Goal: Find specific page/section: Find specific page/section

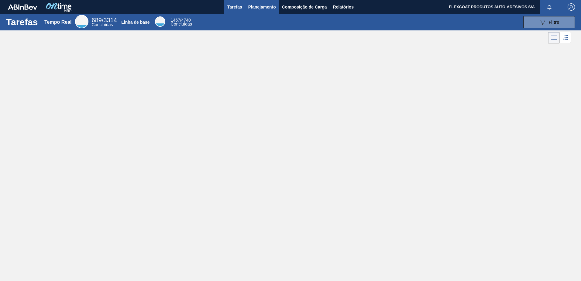
click at [257, 7] on span "Planejamento" at bounding box center [262, 6] width 28 height 7
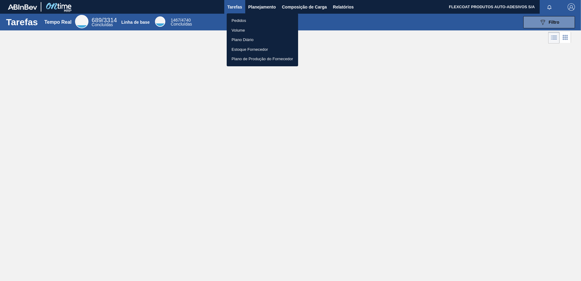
click at [242, 21] on li "Pedidos" at bounding box center [262, 21] width 71 height 10
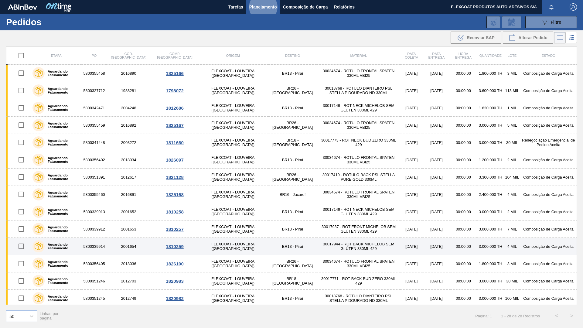
click at [317, 254] on td "30017944 - ROT BACK MICHELOB SEM GLÚTEN 330ML 429" at bounding box center [358, 246] width 82 height 17
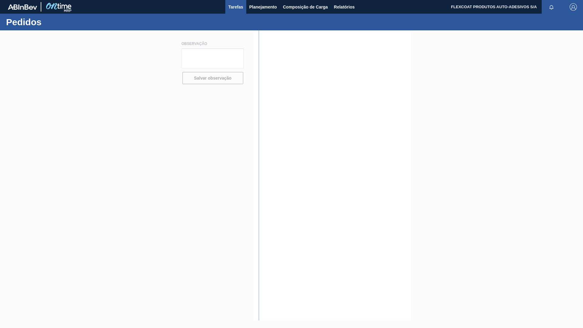
click at [228, 7] on button "Tarefas" at bounding box center [235, 7] width 21 height 14
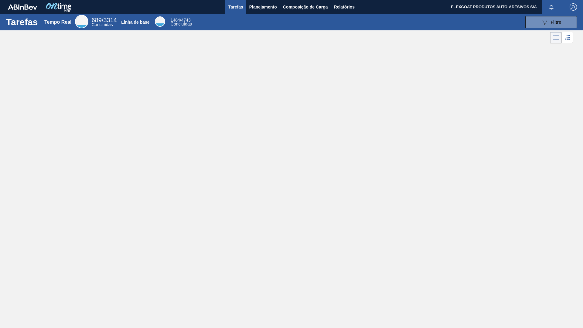
click at [225, 0] on button "Tarefas" at bounding box center [235, 7] width 21 height 14
click at [321, 280] on main "Tarefas Planejamento Composição de Carga Relatórios FLEXCOAT PRODUTOS AUTO-ADES…" at bounding box center [291, 164] width 583 height 328
click at [554, 0] on div at bounding box center [553, 7] width 22 height 14
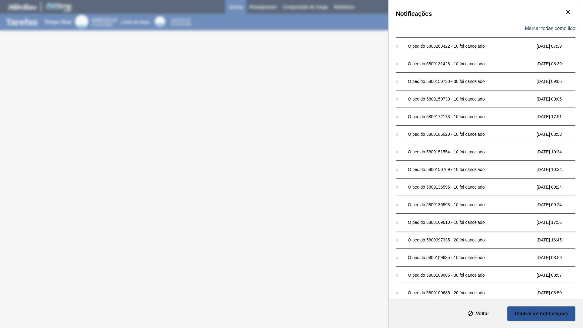
click at [479, 280] on font "Voltar" at bounding box center [482, 313] width 13 height 5
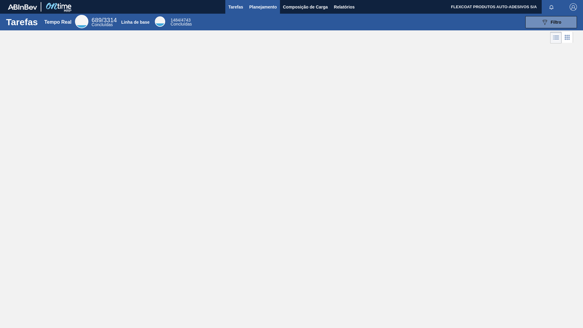
click at [252, 7] on span "Planejamento" at bounding box center [263, 6] width 28 height 7
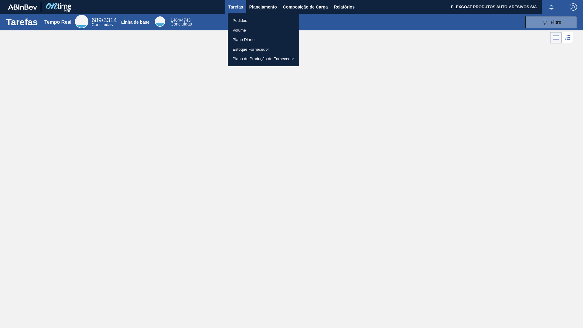
click at [240, 22] on li "Pedidos" at bounding box center [263, 21] width 71 height 10
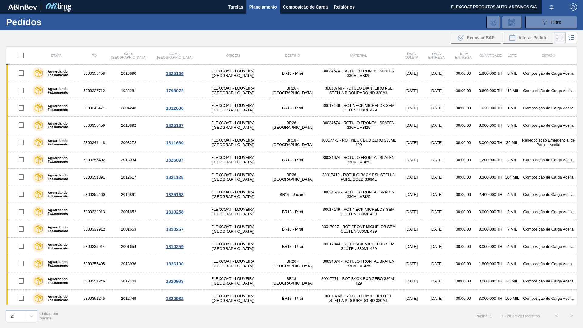
click at [431, 5] on div "Tarefas Planejamento Composição de Carga Relatórios" at bounding box center [291, 7] width 583 height 14
click at [405, 9] on div "Tarefas Planejamento Composição de Carga Relatórios" at bounding box center [291, 7] width 583 height 14
click at [354, 328] on main "Tarefas Planejamento Composição de Carga Relatórios FLEXCOAT PRODUTOS AUTO-ADES…" at bounding box center [291, 164] width 583 height 328
click at [380, 324] on div "50 Linhas por página Página: 1 1 - 28 de 28 Registros < >" at bounding box center [291, 316] width 583 height 22
drag, startPoint x: 382, startPoint y: 320, endPoint x: 383, endPoint y: 311, distance: 8.6
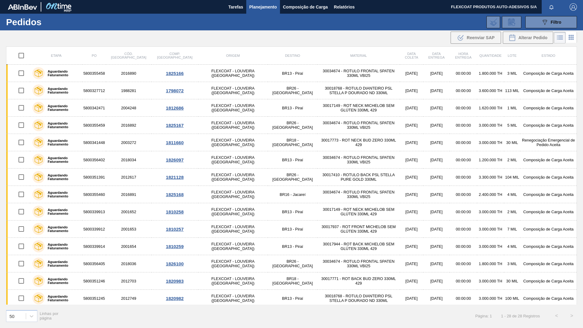
click at [382, 317] on div "50 Linhas por página Página: 1 1 - 28 de 28 Registros < >" at bounding box center [291, 316] width 583 height 22
click at [229, 7] on span "Tarefas" at bounding box center [235, 6] width 15 height 7
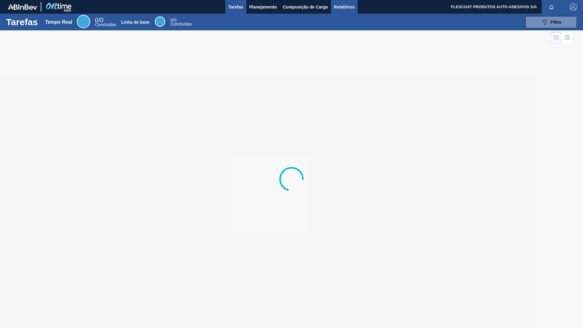
click at [347, 4] on span "Relatórios" at bounding box center [344, 6] width 21 height 7
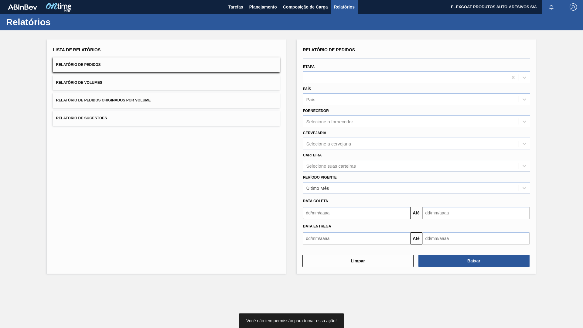
drag, startPoint x: 249, startPoint y: 311, endPoint x: 235, endPoint y: 312, distance: 14.3
click at [248, 311] on main "Tarefas Planejamento Composição de Carga Relatórios FLEXCOAT PRODUTOS AUTO-ADES…" at bounding box center [291, 164] width 583 height 328
click at [312, 321] on main "Tarefas Planejamento Composição de Carga Relatórios FLEXCOAT PRODUTOS AUTO-ADES…" at bounding box center [291, 164] width 583 height 328
click at [314, 328] on main "Tarefas Planejamento Composição de Carga Relatórios FLEXCOAT PRODUTOS AUTO-ADES…" at bounding box center [291, 164] width 583 height 328
click at [311, 326] on main "Tarefas Planejamento Composição de Carga Relatórios FLEXCOAT PRODUTOS AUTO-ADES…" at bounding box center [291, 164] width 583 height 328
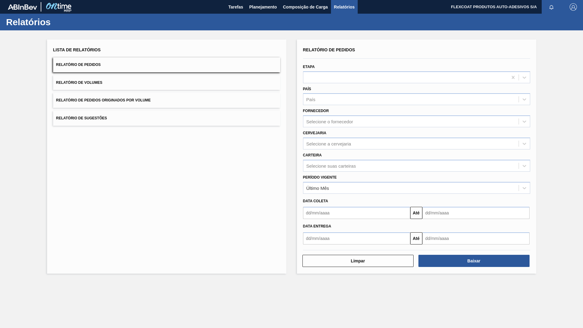
click at [288, 321] on main "Tarefas Planejamento Composição de Carga Relatórios FLEXCOAT PRODUTOS AUTO-ADES…" at bounding box center [291, 164] width 583 height 328
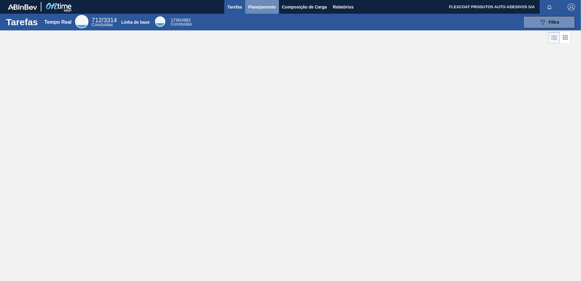
click at [256, 9] on span "Planejamento" at bounding box center [262, 6] width 28 height 7
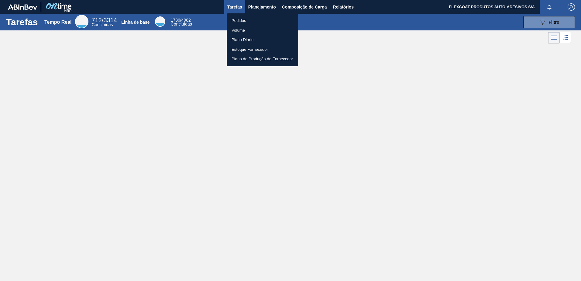
click at [241, 21] on li "Pedidos" at bounding box center [262, 21] width 71 height 10
